Goal: Find specific fact: Find specific fact

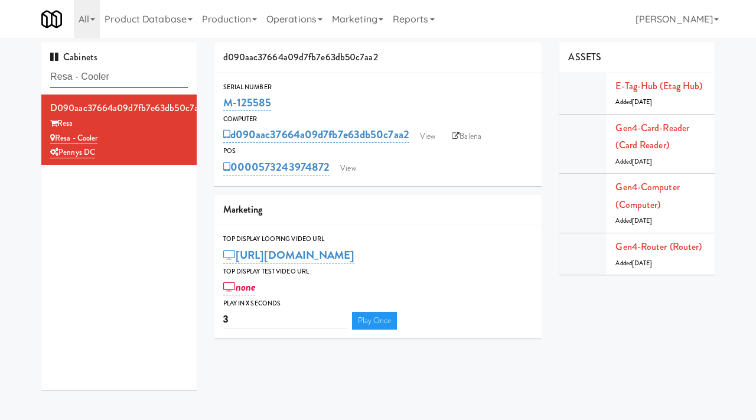
click at [129, 77] on input "Resa - Cooler" at bounding box center [119, 77] width 138 height 22
paste input "Avant - Fridge - Right"
type input "Avant - Fridge - Right"
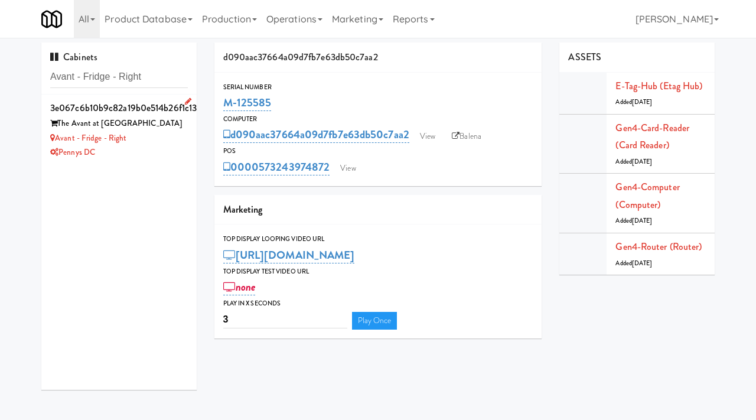
click at [163, 145] on div "Avant - Fridge - Right" at bounding box center [119, 138] width 138 height 15
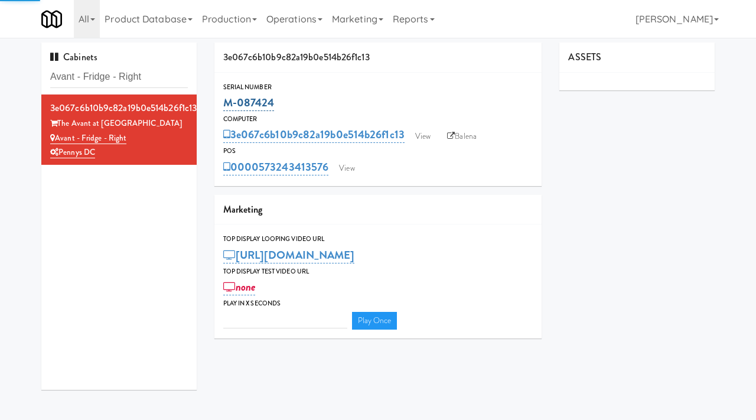
type input "3"
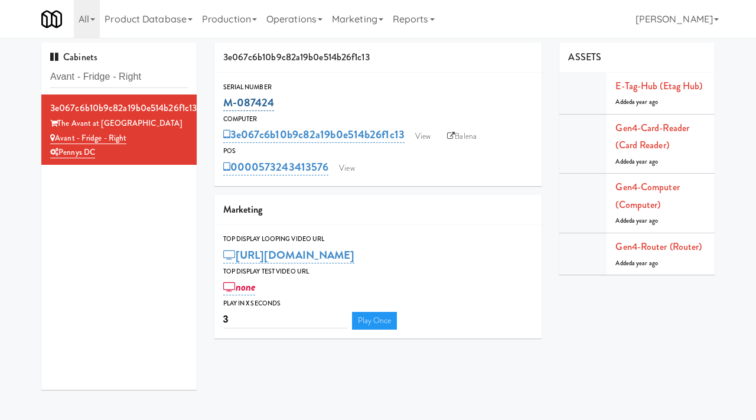
drag, startPoint x: 276, startPoint y: 108, endPoint x: 226, endPoint y: 107, distance: 50.2
click at [226, 107] on div "M-087424" at bounding box center [378, 103] width 310 height 20
copy link "M-087424"
